Goal: Check status: Check status

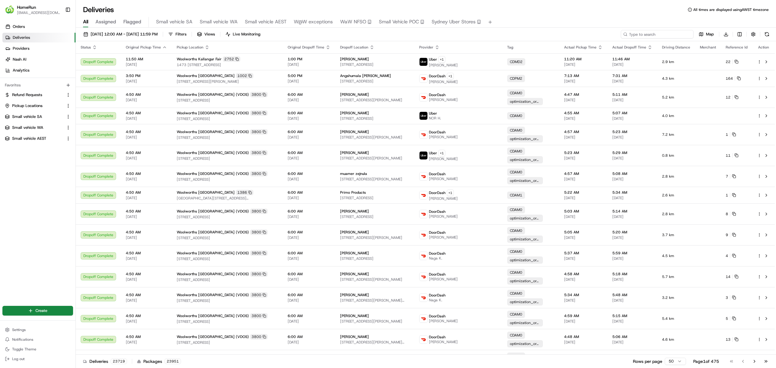
paste input "265320510"
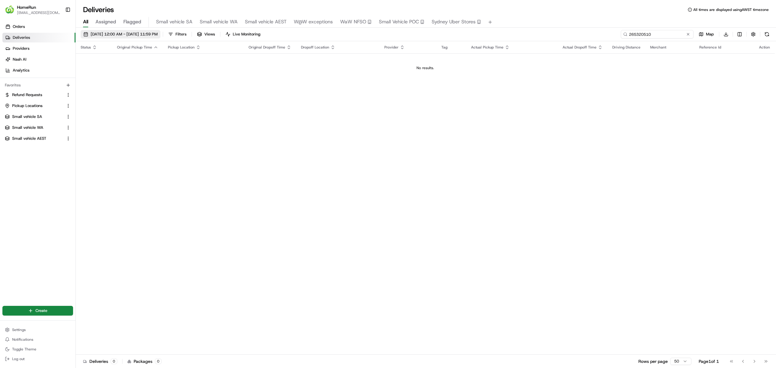
type input "265320510"
click at [132, 33] on span "20/08/2025 12:00 AM - 27/08/2025 11:59 PM" at bounding box center [124, 34] width 67 height 5
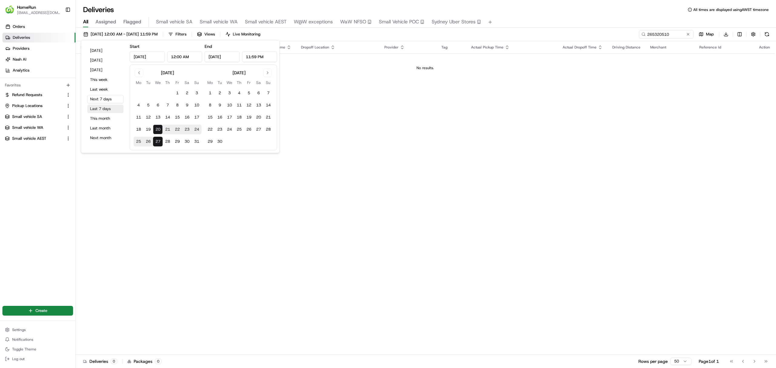
click at [101, 106] on button "Last 7 days" at bounding box center [105, 109] width 36 height 8
type input "Aug 13, 2025"
type input "Aug 20, 2025"
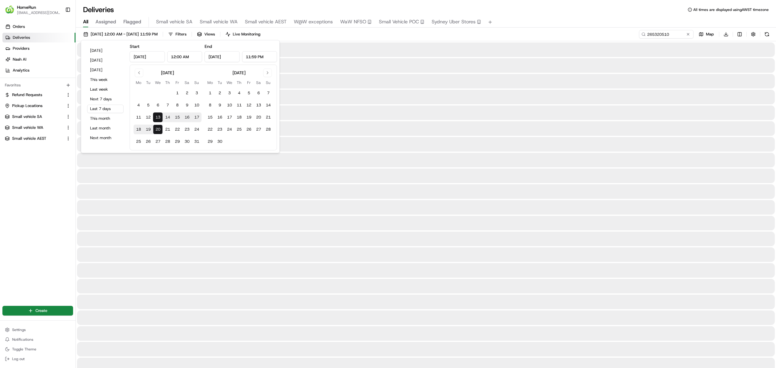
click at [569, 32] on div "13/08/2025 12:00 AM - 20/08/2025 11:59 PM Filters Views Live Monitoring 2653205…" at bounding box center [426, 35] width 700 height 11
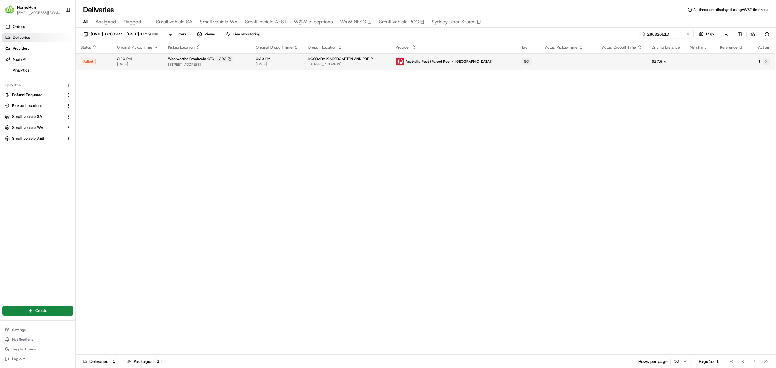
click at [765, 59] on button at bounding box center [766, 61] width 7 height 7
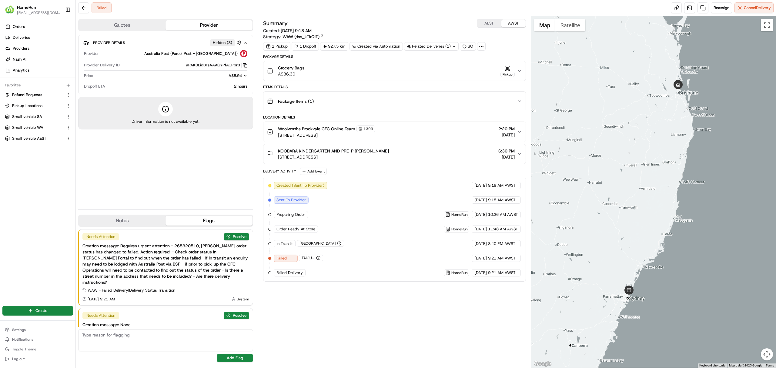
click at [484, 47] on icon at bounding box center [481, 46] width 5 height 5
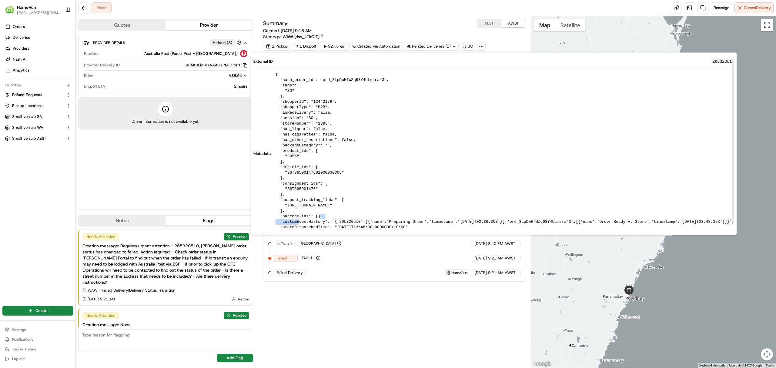
drag, startPoint x: 382, startPoint y: 207, endPoint x: 407, endPoint y: 206, distance: 24.6
click at [407, 206] on pre "{ "nash_order_id": "ord_3LpDwHfWZq68Y4ULmsra43", "tags": [ "SO" ], "shopperId":…" at bounding box center [505, 154] width 459 height 164
copy pre "36T865001476"
